Goal: Task Accomplishment & Management: Manage account settings

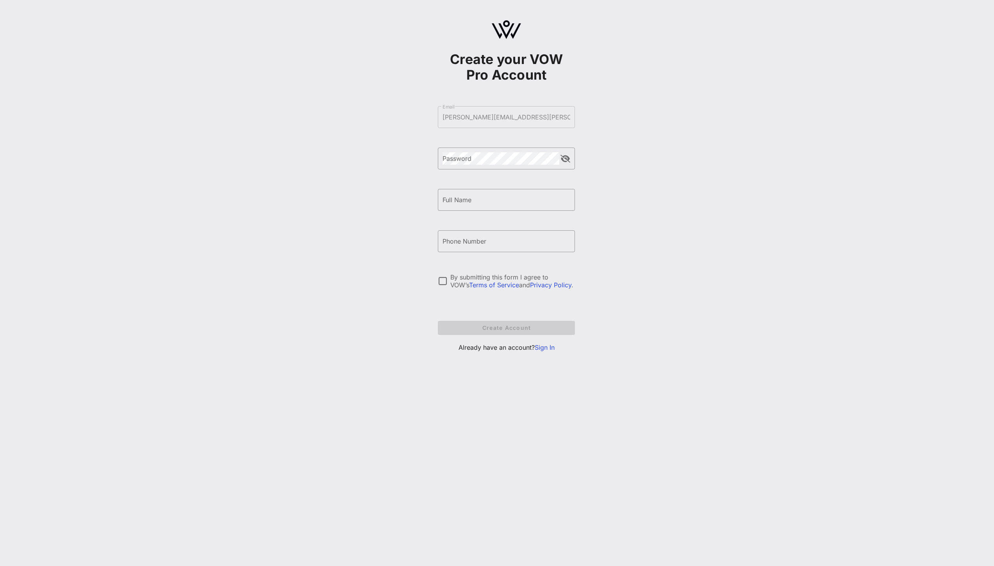
click at [542, 347] on link "Sign In" at bounding box center [545, 348] width 20 height 8
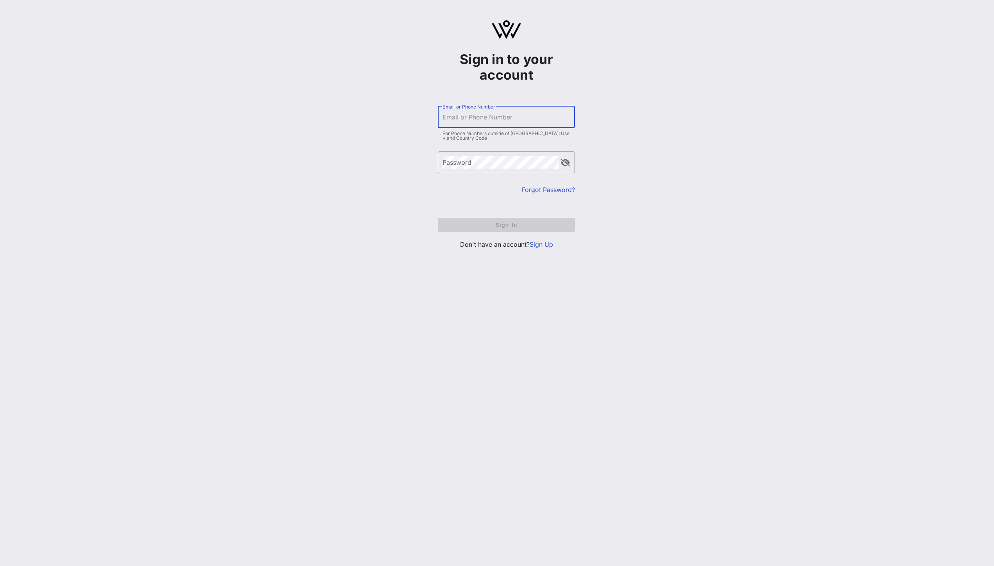
click at [498, 117] on input "Email or Phone Number" at bounding box center [506, 117] width 127 height 13
type input "[PERSON_NAME][EMAIL_ADDRESS][PERSON_NAME][DOMAIN_NAME]"
click at [438, 218] on button "Sign In" at bounding box center [506, 225] width 137 height 14
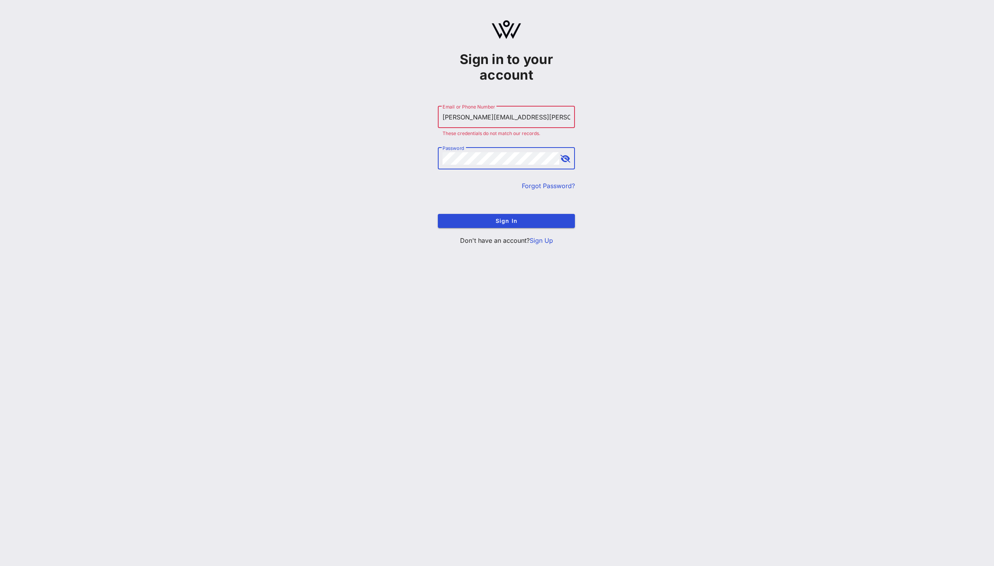
click at [438, 214] on button "Sign In" at bounding box center [506, 221] width 137 height 14
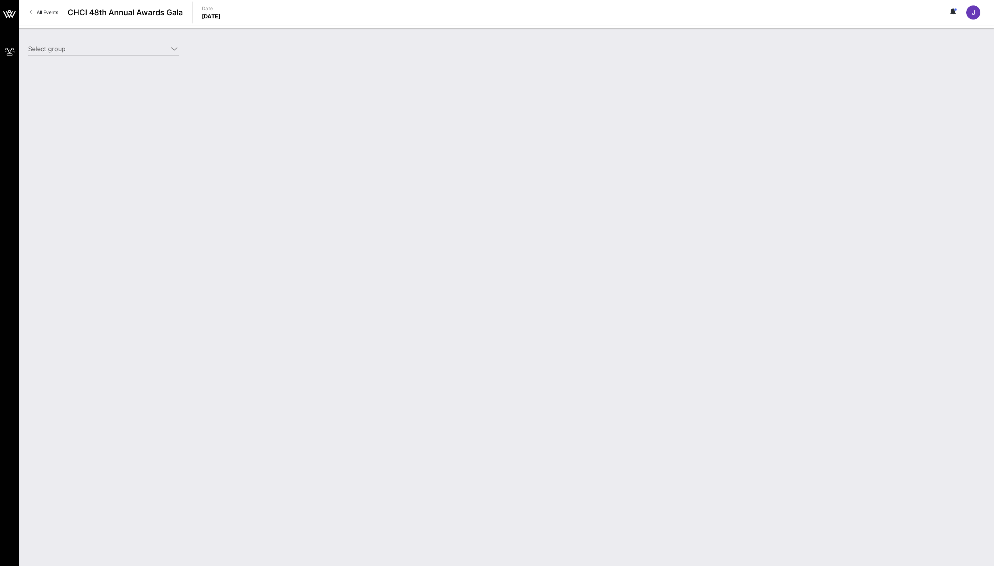
type input "CHCI Webinar Test (CHCI) [[PERSON_NAME], [PERSON_NAME][EMAIL_ADDRESS][PERSON_NA…"
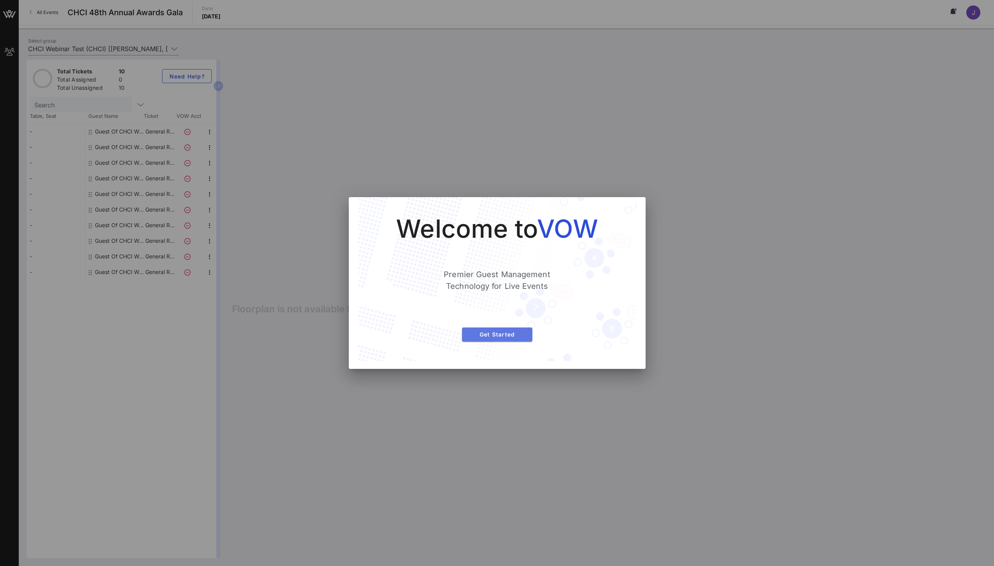
click at [509, 337] on span "Get Started" at bounding box center [497, 334] width 58 height 7
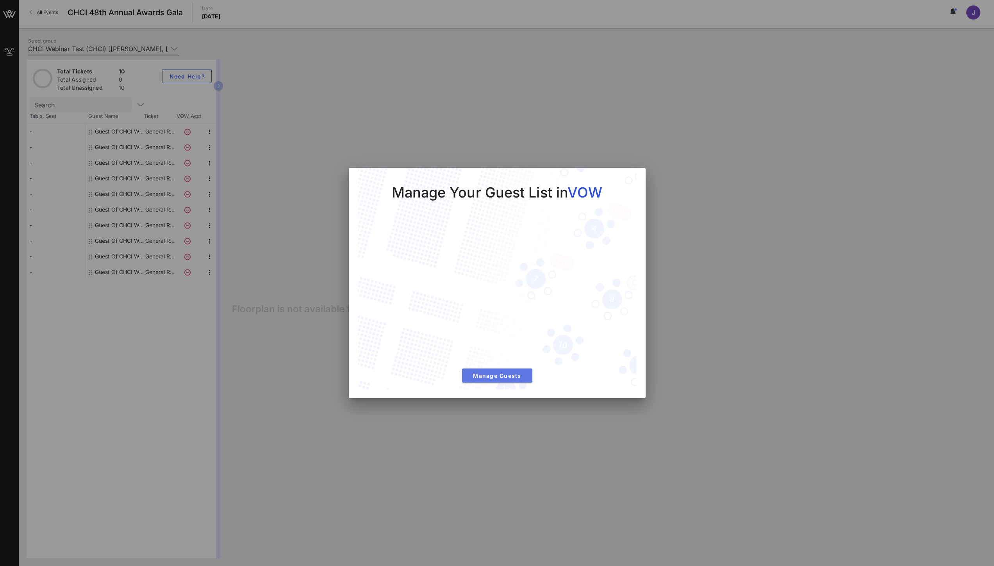
click at [516, 376] on span "Manage Guests" at bounding box center [497, 376] width 58 height 7
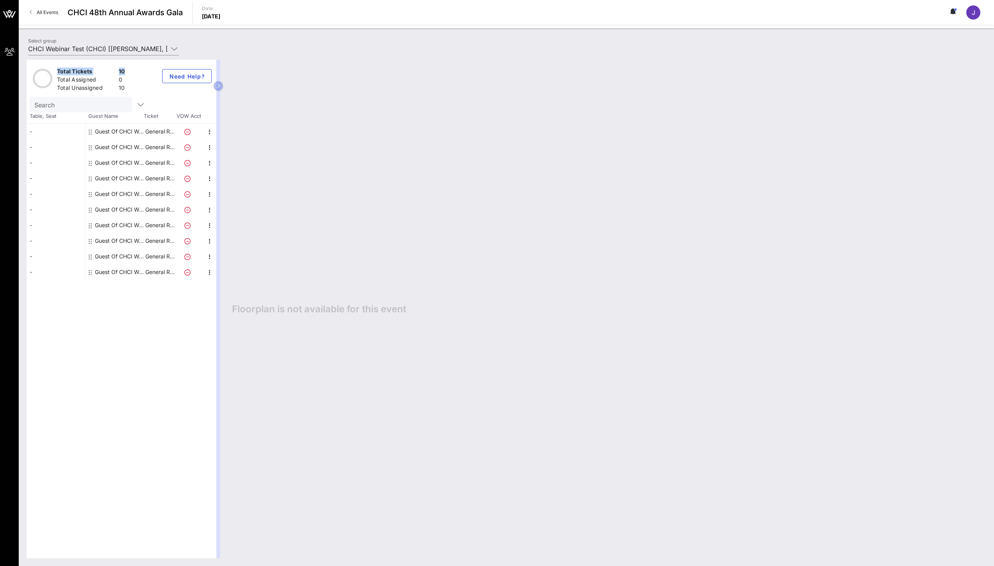
drag, startPoint x: 57, startPoint y: 70, endPoint x: 129, endPoint y: 70, distance: 71.9
click at [129, 70] on div "Total Tickets 10 Total Assigned 0 Total Unassigned 10 Need Help?" at bounding box center [122, 78] width 190 height 37
drag, startPoint x: 59, startPoint y: 77, endPoint x: 88, endPoint y: 77, distance: 29.3
click at [88, 77] on div "Total Assigned" at bounding box center [86, 81] width 59 height 10
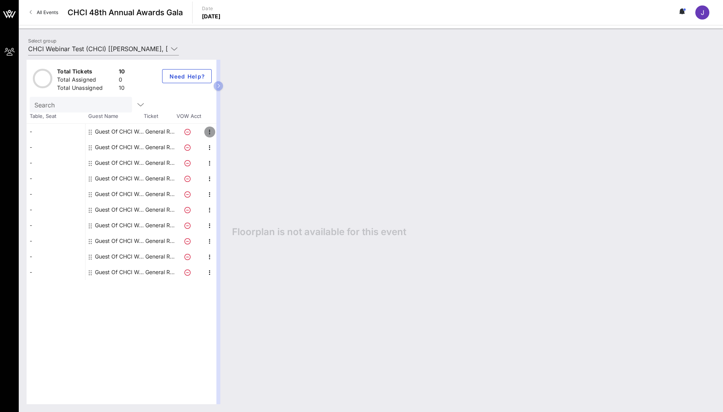
click at [209, 131] on icon "button" at bounding box center [209, 131] width 9 height 9
click at [223, 135] on div "Edit" at bounding box center [229, 134] width 16 height 6
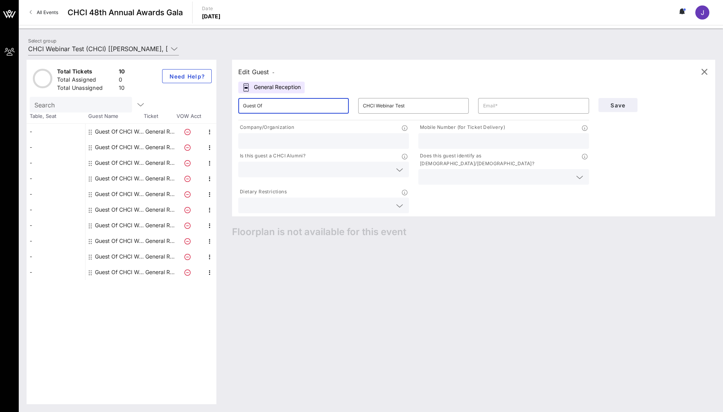
drag, startPoint x: 274, startPoint y: 108, endPoint x: 236, endPoint y: 105, distance: 38.1
click at [237, 105] on div "​ Guest Of" at bounding box center [294, 105] width 120 height 25
click at [247, 106] on input "Guest Of" at bounding box center [293, 106] width 101 height 13
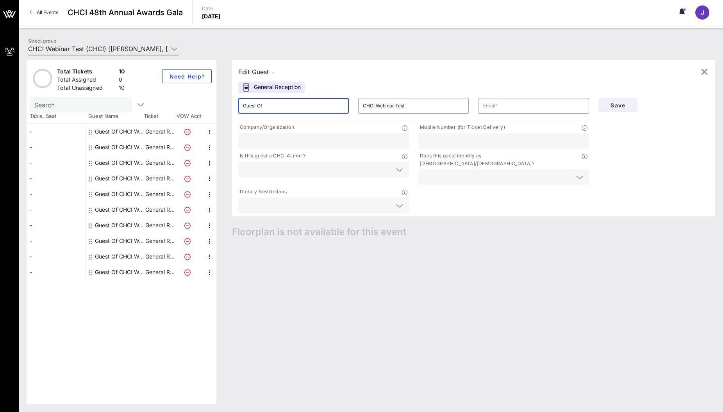
click at [247, 106] on input "Guest Of" at bounding box center [293, 106] width 101 height 13
type input "[PERSON_NAME]"
type input "[EMAIL_ADDRESS][DOMAIN_NAME]"
click at [455, 182] on div "Company/Organization Mobile Number (for Ticket Delivery) Is this guest a CHCI A…" at bounding box center [414, 168] width 360 height 93
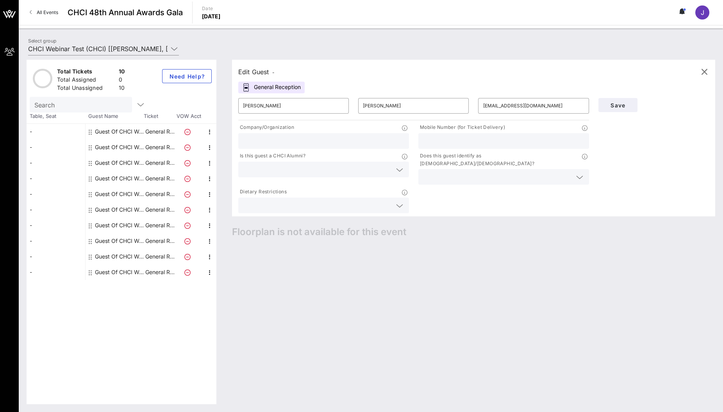
click at [337, 139] on input "text" at bounding box center [323, 141] width 161 height 10
type input "305"
type input "[PHONE_NUMBER]"
click at [294, 175] on div at bounding box center [323, 170] width 161 height 16
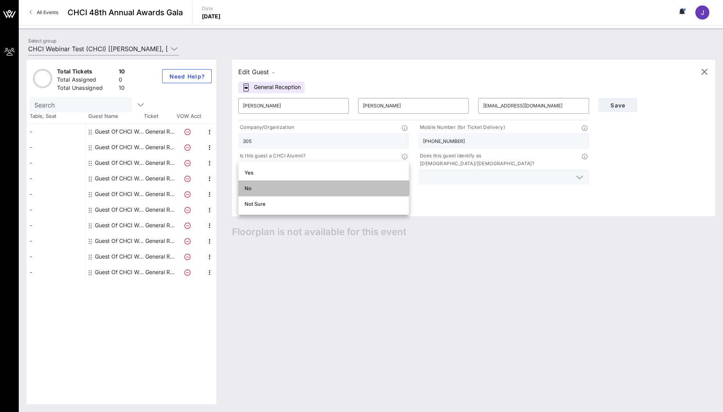
click at [278, 191] on div "No" at bounding box center [324, 188] width 158 height 6
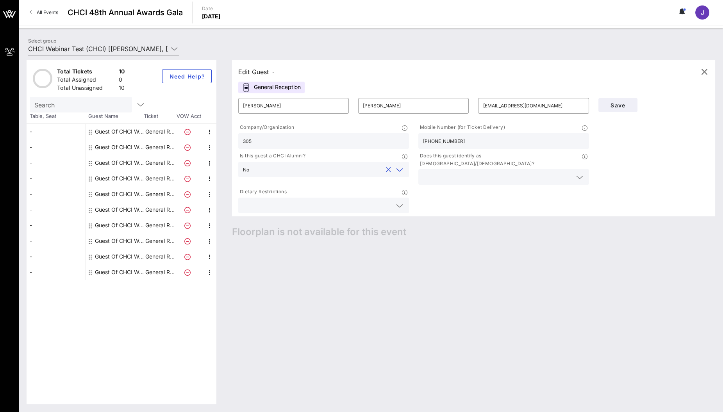
click at [469, 172] on input "text" at bounding box center [497, 177] width 149 height 10
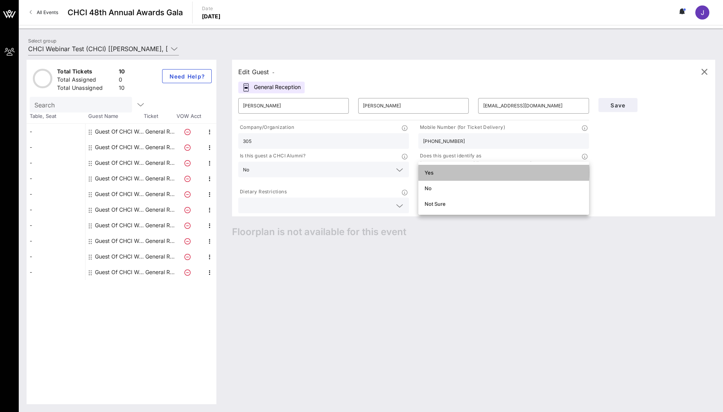
click at [446, 171] on div "Yes" at bounding box center [504, 173] width 158 height 6
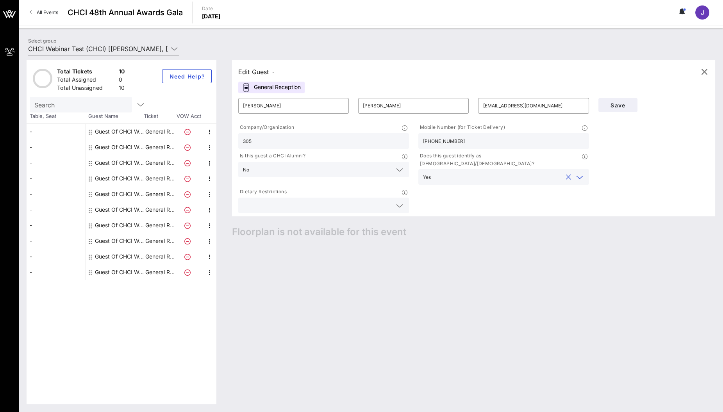
click at [298, 200] on input "text" at bounding box center [317, 205] width 149 height 10
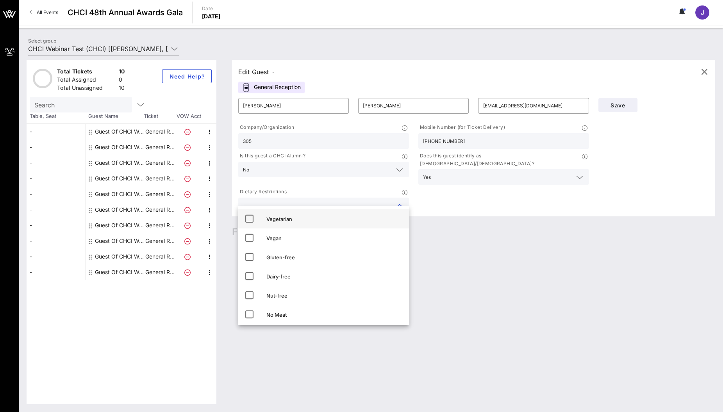
click at [285, 217] on div "Vegetarian" at bounding box center [334, 219] width 136 height 6
click at [487, 193] on div "Company/Organization 305 Mobile Number (for Ticket Delivery) [PHONE_NUMBER] Is …" at bounding box center [414, 168] width 360 height 93
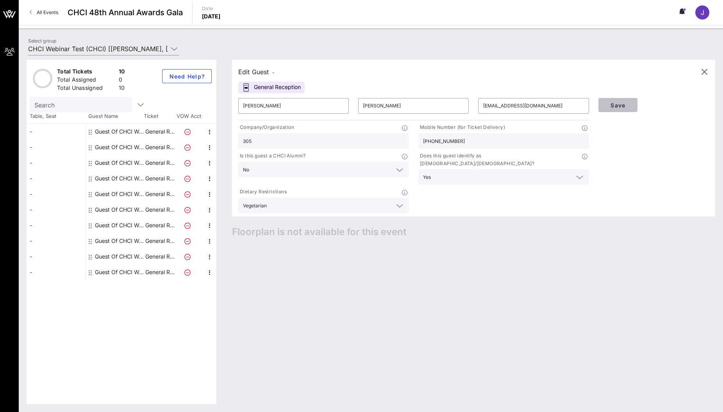
click at [629, 104] on span "Save" at bounding box center [618, 105] width 27 height 7
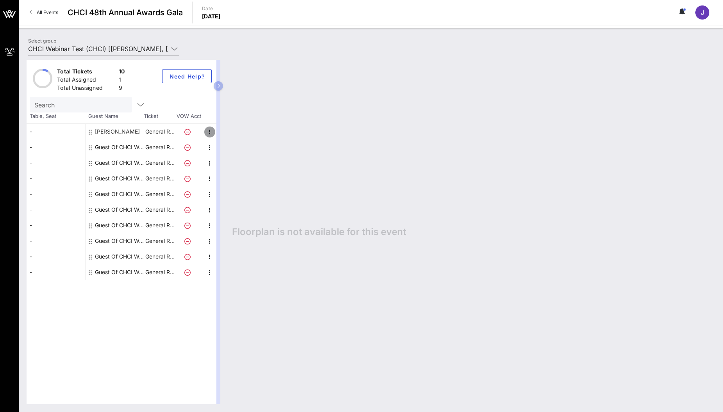
click at [211, 131] on icon "button" at bounding box center [209, 131] width 9 height 9
click at [227, 133] on div "Edit" at bounding box center [229, 134] width 16 height 6
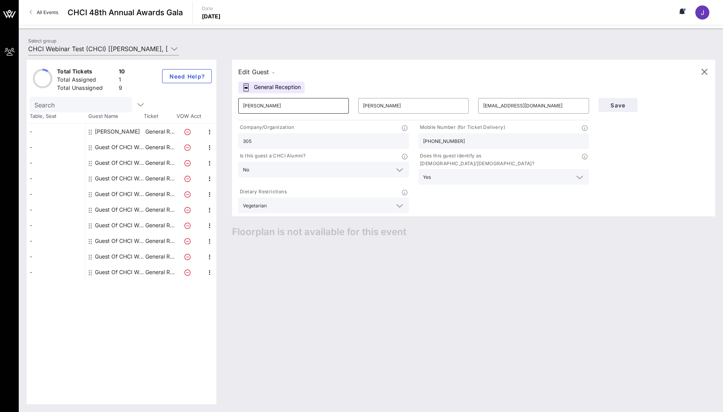
click at [287, 107] on input "[PERSON_NAME]" at bounding box center [293, 106] width 101 height 13
click at [393, 106] on input "[PERSON_NAME]" at bounding box center [413, 106] width 101 height 13
type input "[PERSON_NAME] [PERSON_NAME]"
click at [615, 108] on span "Save" at bounding box center [618, 105] width 27 height 7
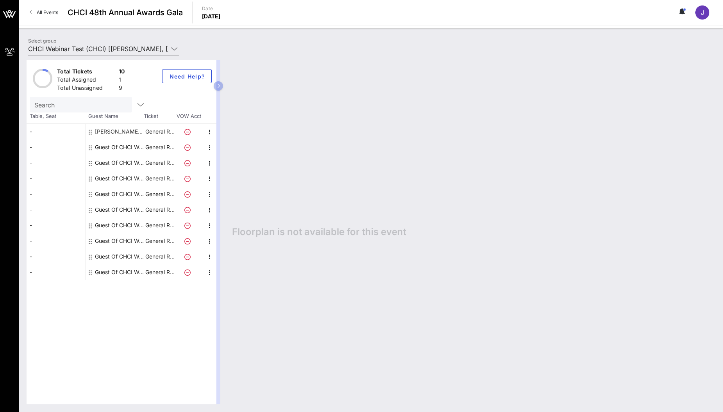
click at [33, 13] on link "All Events" at bounding box center [44, 12] width 38 height 13
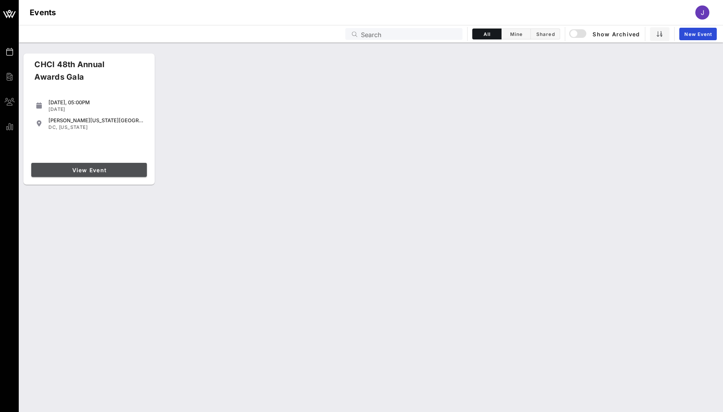
click at [80, 172] on span "View Event" at bounding box center [88, 170] width 109 height 7
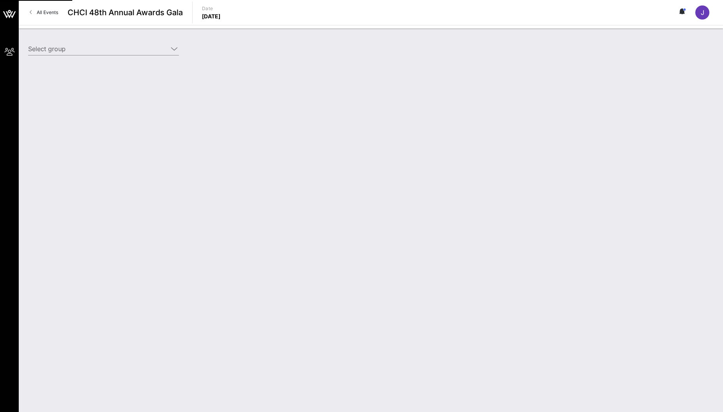
type input "CHCI Webinar Test (CHCI) [[PERSON_NAME], [PERSON_NAME][EMAIL_ADDRESS][PERSON_NA…"
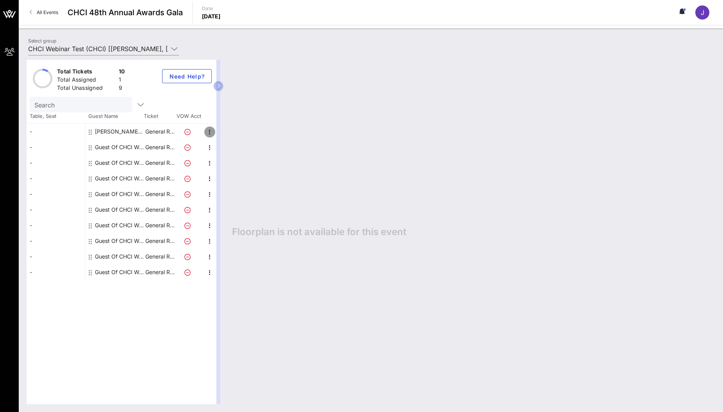
click at [209, 132] on icon "button" at bounding box center [209, 131] width 9 height 9
click at [221, 148] on div "Delete" at bounding box center [229, 149] width 16 height 6
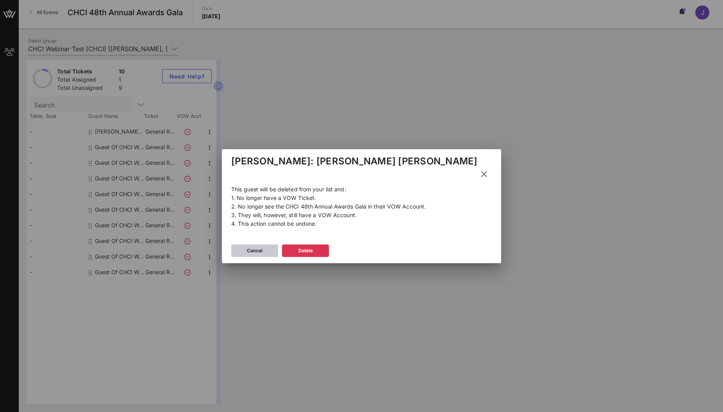
click at [263, 247] on div "Cancel" at bounding box center [255, 251] width 16 height 8
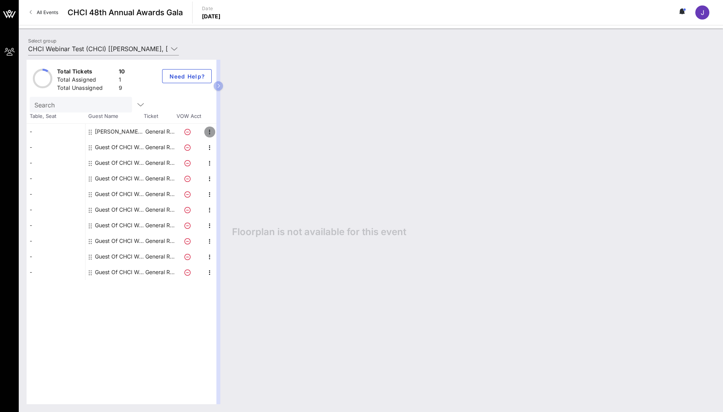
click at [213, 132] on icon "button" at bounding box center [209, 131] width 9 height 9
click at [226, 134] on div "Edit" at bounding box center [229, 134] width 16 height 6
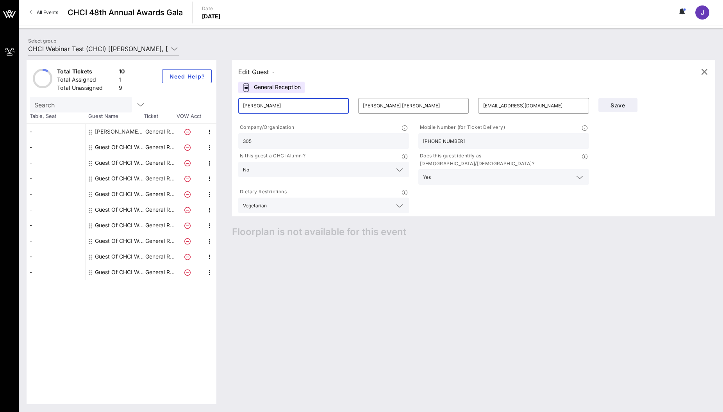
click at [257, 103] on input "[PERSON_NAME]" at bounding box center [293, 106] width 101 height 13
click at [700, 73] on icon "button" at bounding box center [704, 71] width 9 height 9
